Goal: Download file/media

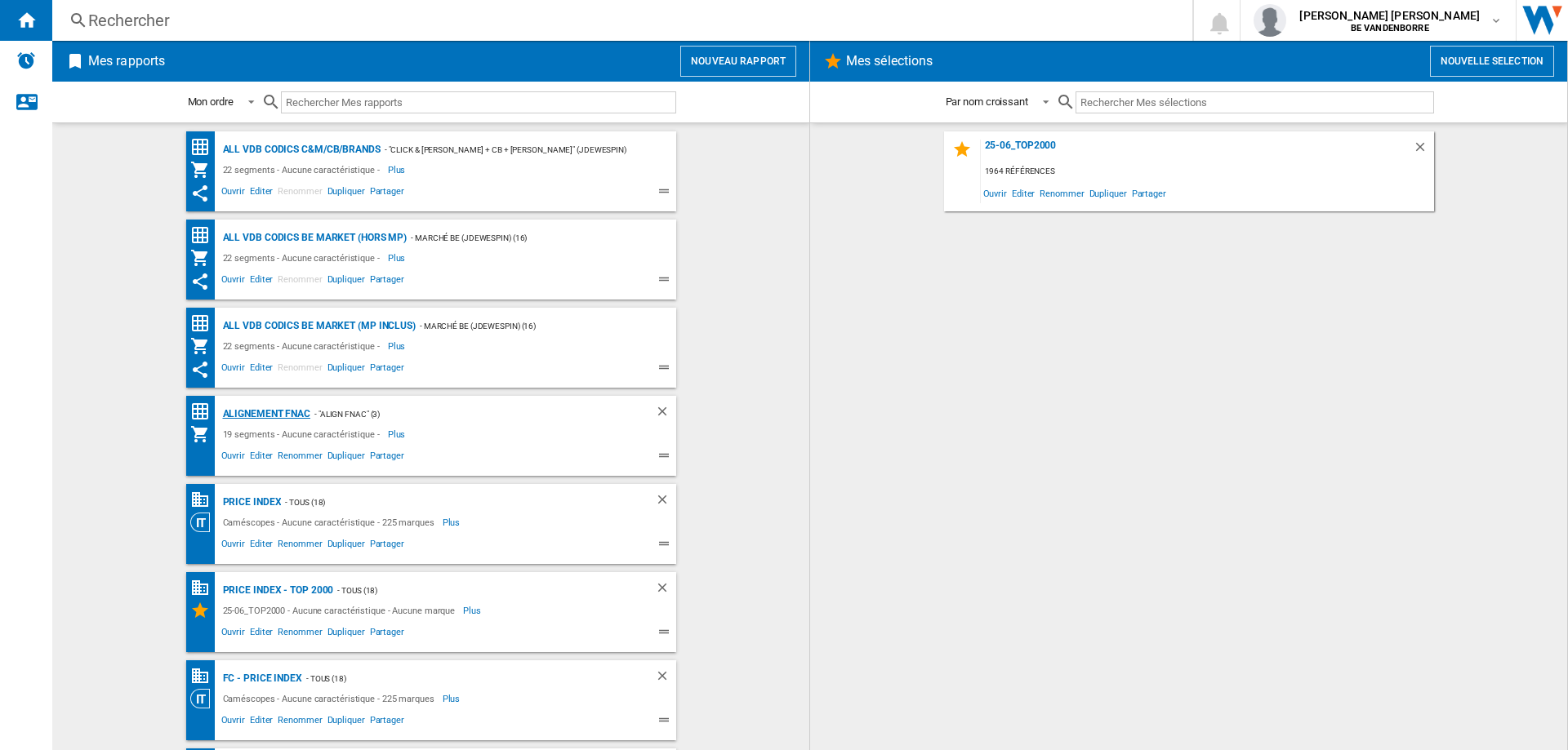
click at [257, 415] on div "Alignement Fnac" at bounding box center [265, 414] width 93 height 21
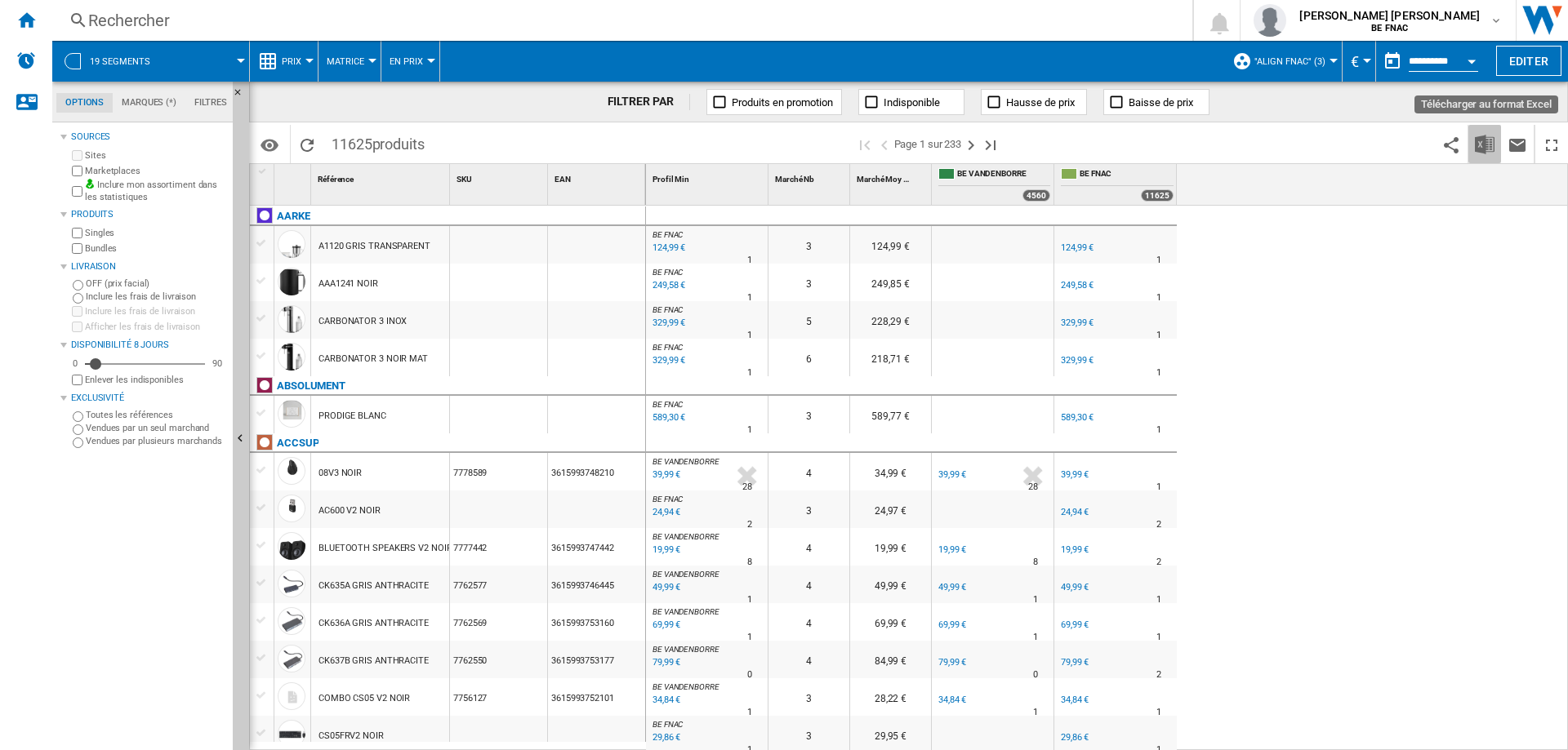
click at [1500, 142] on button "Télécharger au format Excel" at bounding box center [1485, 143] width 33 height 39
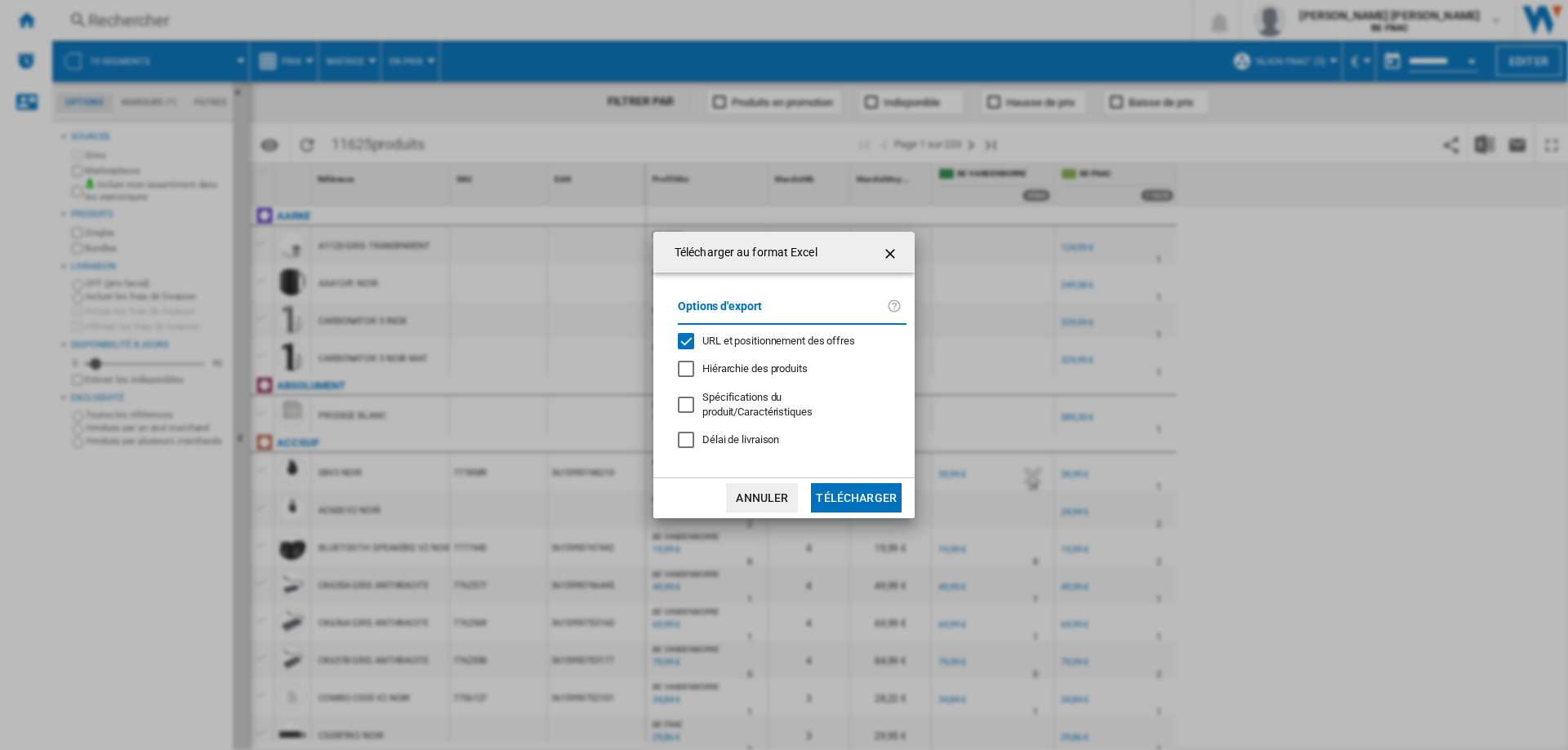
click at [714, 440] on span "Délai de livraison" at bounding box center [740, 439] width 76 height 12
click at [722, 347] on span "URL et positionnement des offres" at bounding box center [779, 341] width 153 height 12
click at [854, 485] on button "Télécharger" at bounding box center [856, 497] width 91 height 29
